Goal: Check status: Check status

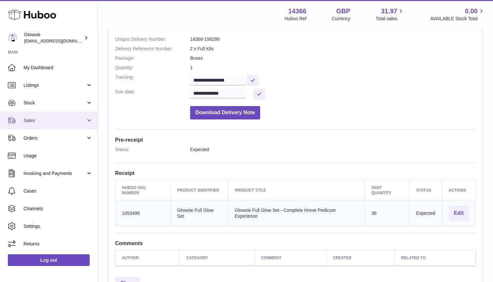
click at [47, 120] on span "Sales" at bounding box center [54, 120] width 62 height 6
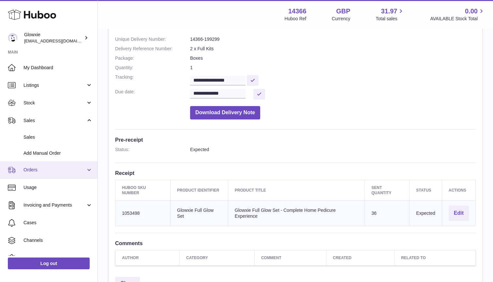
click at [45, 171] on span "Orders" at bounding box center [54, 170] width 62 height 6
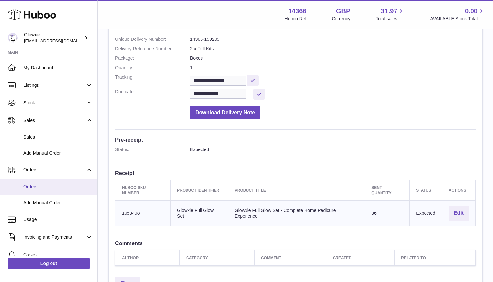
click at [42, 187] on span "Orders" at bounding box center [57, 187] width 69 height 6
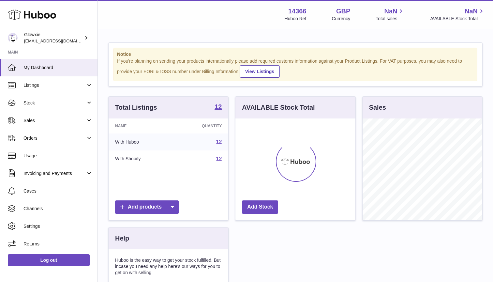
scroll to position [102, 120]
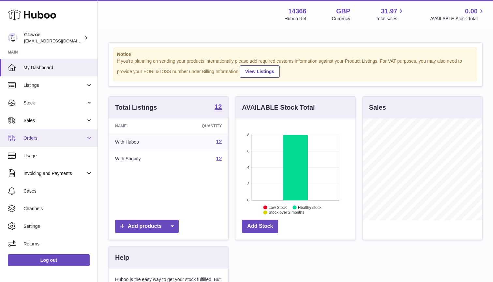
click at [36, 142] on link "Orders" at bounding box center [49, 138] width 98 height 18
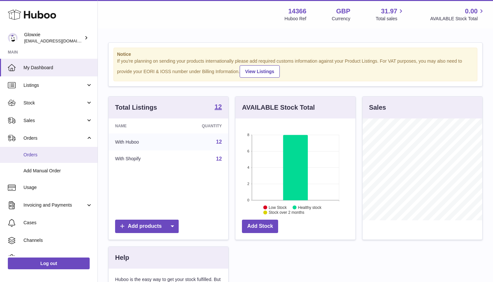
click at [39, 153] on span "Orders" at bounding box center [57, 155] width 69 height 6
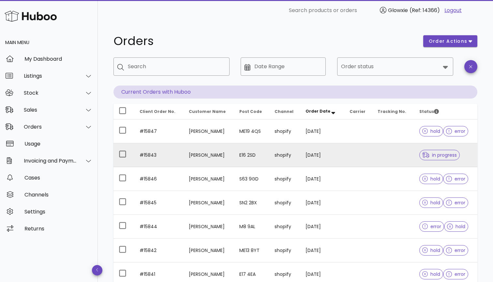
click at [373, 163] on td at bounding box center [359, 155] width 28 height 24
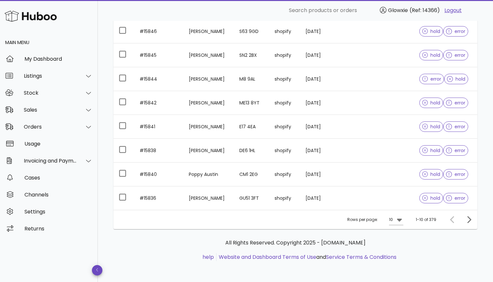
scroll to position [148, 0]
click at [469, 220] on icon "Next page" at bounding box center [469, 220] width 8 height 8
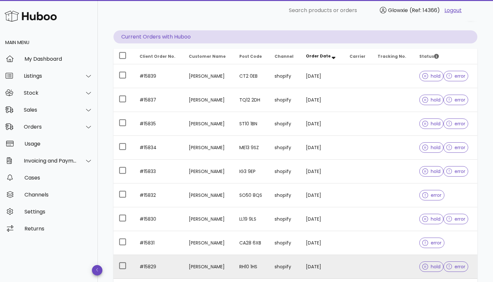
scroll to position [70, 0]
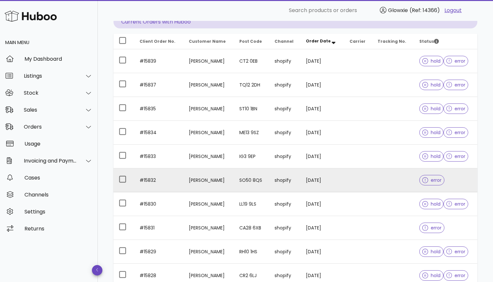
click at [372, 178] on td at bounding box center [359, 180] width 28 height 24
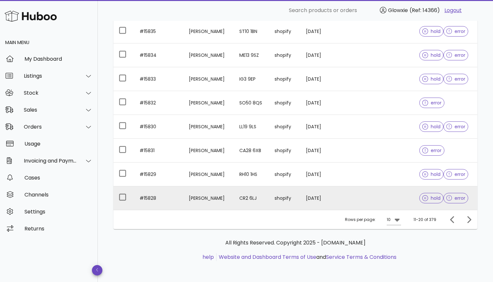
scroll to position [148, 0]
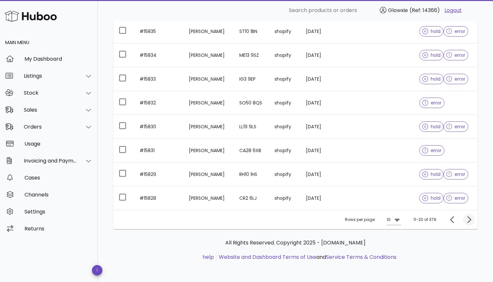
click at [471, 220] on icon "Next page" at bounding box center [470, 219] width 4 height 7
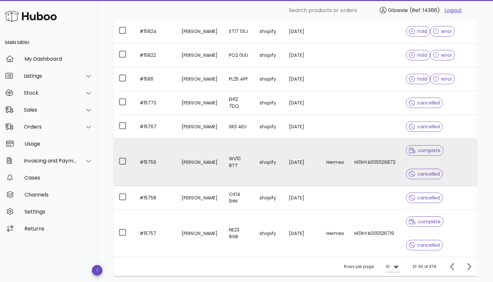
click at [361, 175] on td "H01HYA0051126872" at bounding box center [376, 162] width 52 height 47
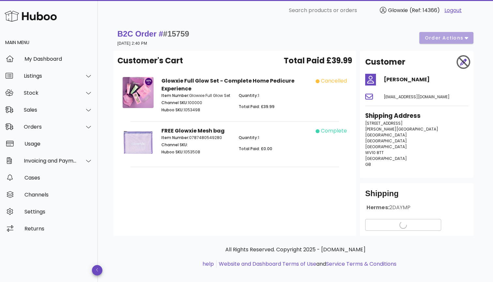
scroll to position [148, 0]
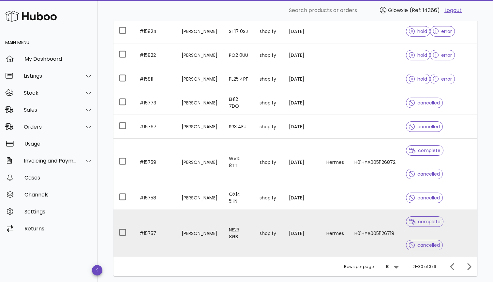
click at [364, 242] on td "H01HYA0051126719" at bounding box center [376, 233] width 52 height 47
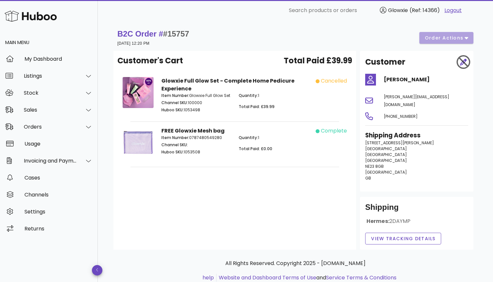
scroll to position [148, 0]
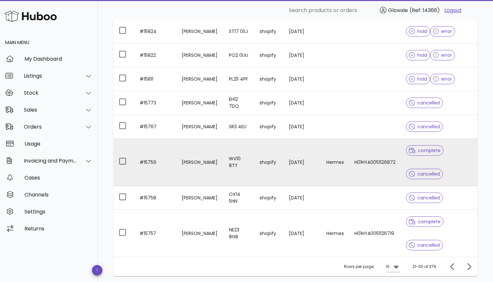
click at [298, 180] on td "07/08/2025" at bounding box center [303, 162] width 38 height 47
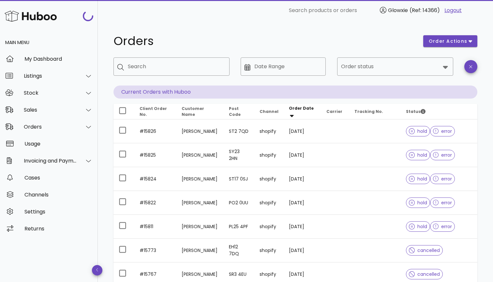
scroll to position [148, 0]
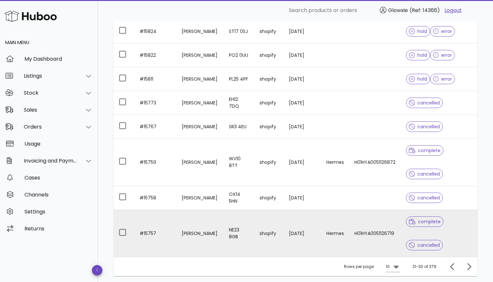
click at [301, 251] on td "07/08/2025" at bounding box center [303, 233] width 38 height 47
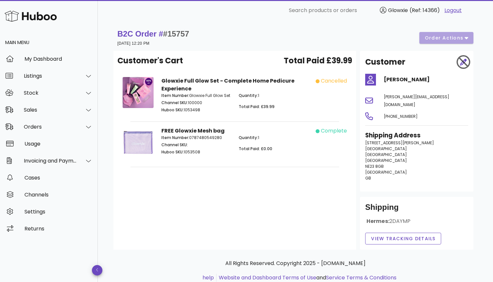
scroll to position [148, 0]
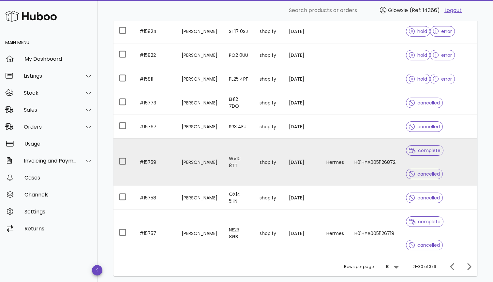
click at [381, 180] on td "H01HYA0051126872" at bounding box center [376, 162] width 52 height 47
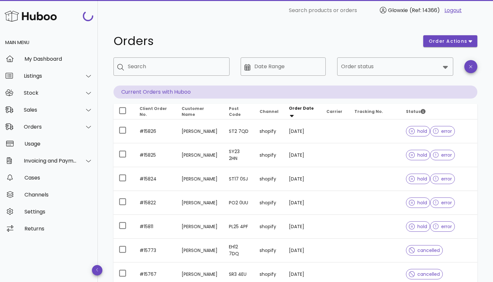
scroll to position [148, 0]
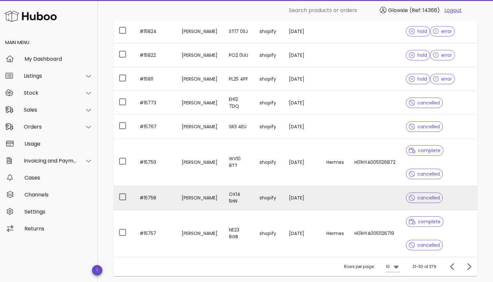
click at [350, 192] on td at bounding box center [376, 198] width 52 height 24
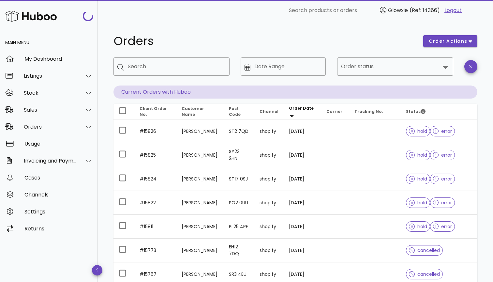
scroll to position [148, 0]
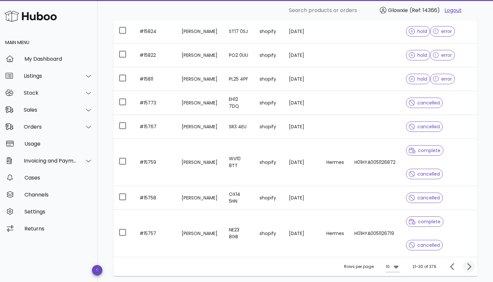
click at [466, 265] on icon "Next page" at bounding box center [469, 267] width 8 height 8
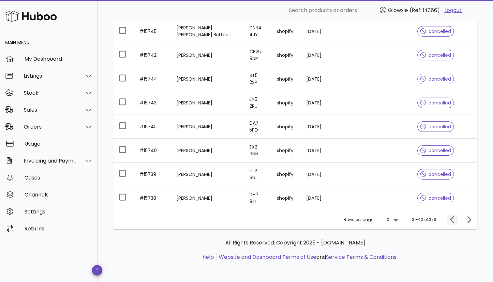
scroll to position [171, 0]
click at [453, 221] on icon "Previous page" at bounding box center [453, 220] width 8 height 8
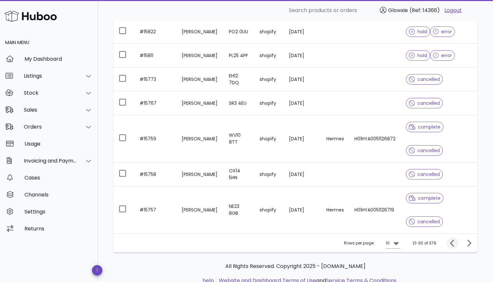
click at [453, 240] on icon "Previous page" at bounding box center [453, 243] width 8 height 8
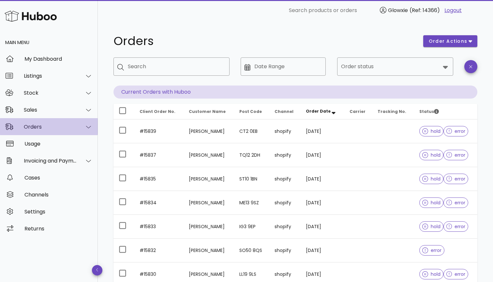
click at [31, 122] on div "Orders" at bounding box center [49, 126] width 98 height 17
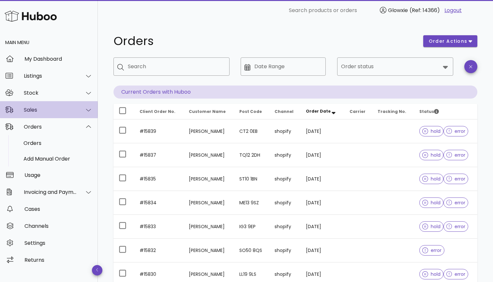
click at [35, 104] on div "Sales" at bounding box center [49, 109] width 98 height 17
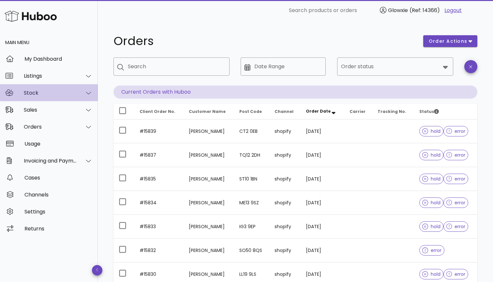
click at [34, 96] on div "Stock" at bounding box center [49, 92] width 98 height 17
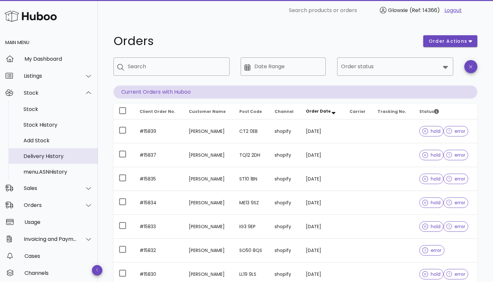
click at [51, 157] on div "Delivery History" at bounding box center [57, 156] width 69 height 6
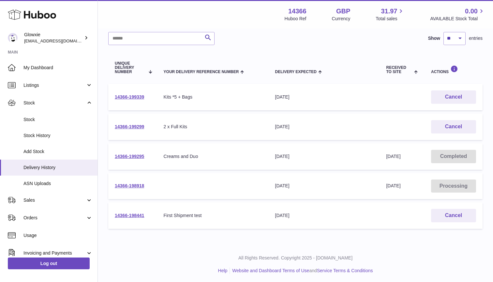
scroll to position [49, 0]
click at [134, 126] on link "14366-199299" at bounding box center [129, 127] width 29 height 5
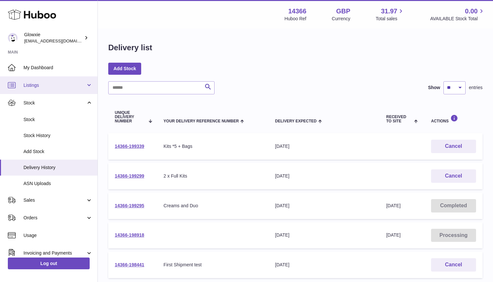
scroll to position [0, 0]
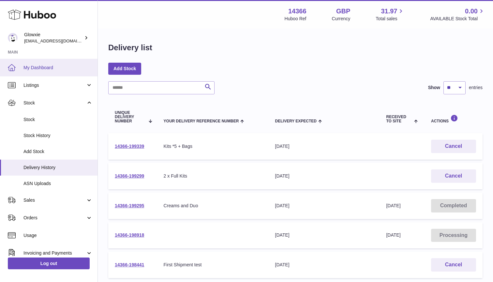
click at [44, 67] on span "My Dashboard" at bounding box center [57, 68] width 69 height 6
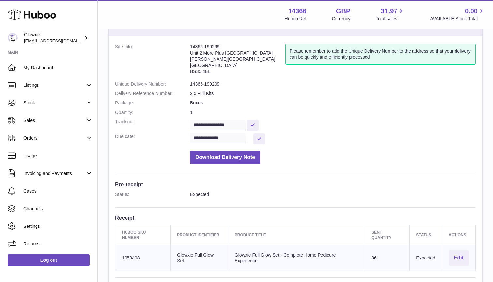
scroll to position [28, 0]
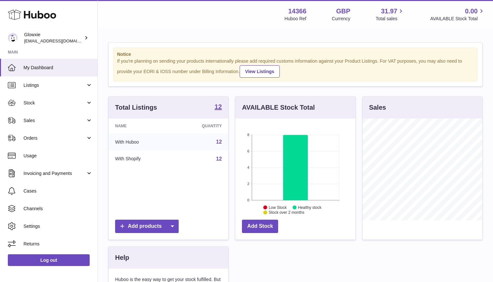
scroll to position [102, 120]
